Goal: Task Accomplishment & Management: Manage account settings

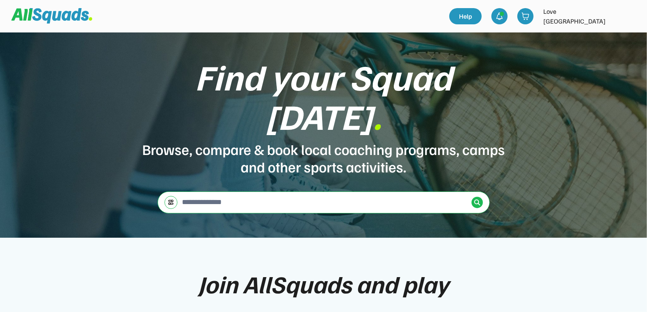
click at [628, 20] on img at bounding box center [629, 16] width 16 height 16
drag, startPoint x: 614, startPoint y: 34, endPoint x: 595, endPoint y: 40, distance: 20.9
click at [614, 34] on link "Profile" at bounding box center [618, 36] width 48 height 16
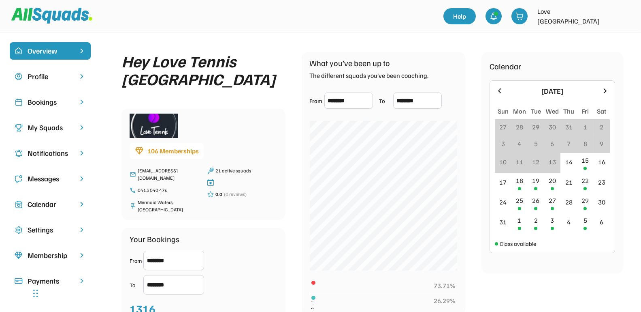
scroll to position [51, 0]
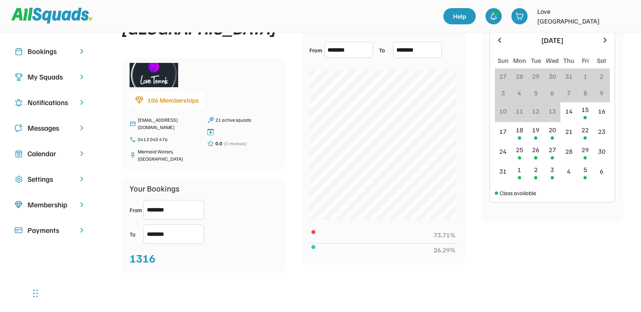
click at [45, 202] on div "Membership" at bounding box center [50, 204] width 45 height 11
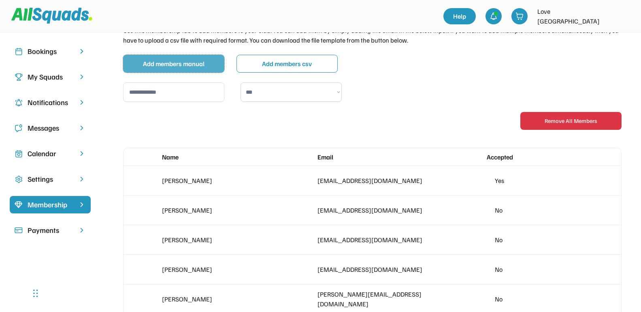
click at [167, 63] on button "Add members manual" at bounding box center [173, 64] width 101 height 18
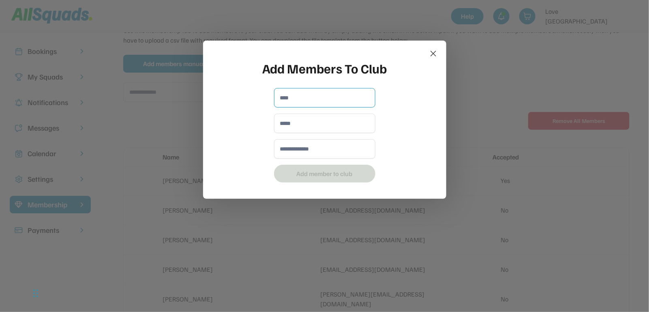
click at [289, 103] on input "input" at bounding box center [324, 97] width 101 height 19
type input "**********"
drag, startPoint x: 297, startPoint y: 120, endPoint x: 305, endPoint y: 126, distance: 9.5
click at [297, 121] on input "email" at bounding box center [324, 122] width 101 height 19
type input "**********"
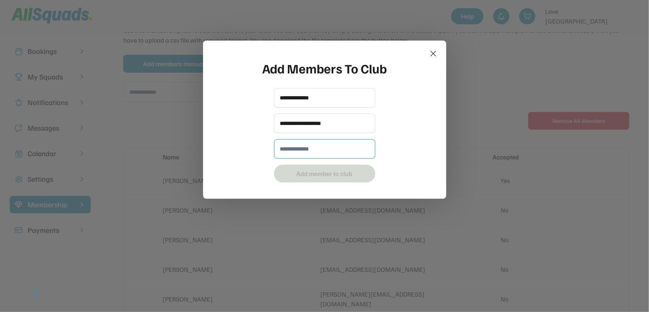
click at [308, 147] on input "input" at bounding box center [324, 148] width 101 height 19
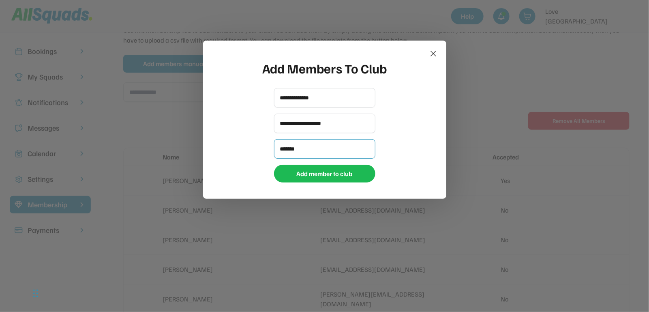
click at [309, 148] on input "input" at bounding box center [324, 148] width 101 height 19
type input "**********"
click at [305, 173] on button "Add member to club" at bounding box center [324, 173] width 101 height 18
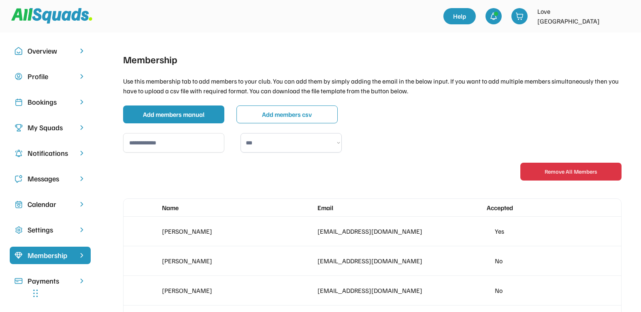
click at [624, 19] on img at bounding box center [623, 16] width 16 height 16
click at [43, 106] on div "Bookings" at bounding box center [50, 101] width 45 height 11
